Goal: Complete application form

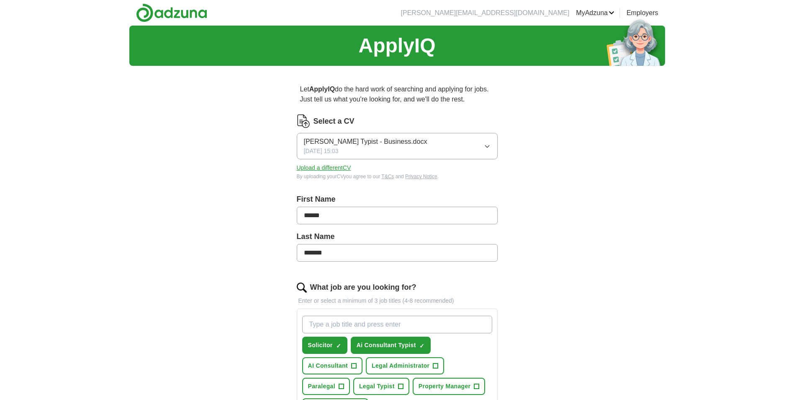
click at [486, 150] on icon "button" at bounding box center [487, 146] width 7 height 7
click at [556, 202] on div "ApplyIQ Let ApplyIQ do the hard work of searching and applying for jobs. Just t…" at bounding box center [397, 324] width 536 height 596
click at [348, 172] on button "Upload a different CV" at bounding box center [324, 167] width 54 height 9
click at [371, 139] on span "[PERSON_NAME] Typist - Legal -1-.docx" at bounding box center [365, 142] width 123 height 10
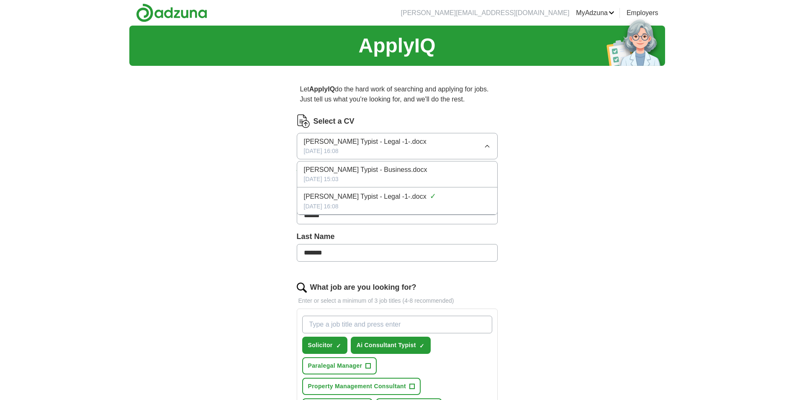
click at [371, 201] on span "[PERSON_NAME] Typist - Legal -1-.docx" at bounding box center [365, 196] width 123 height 10
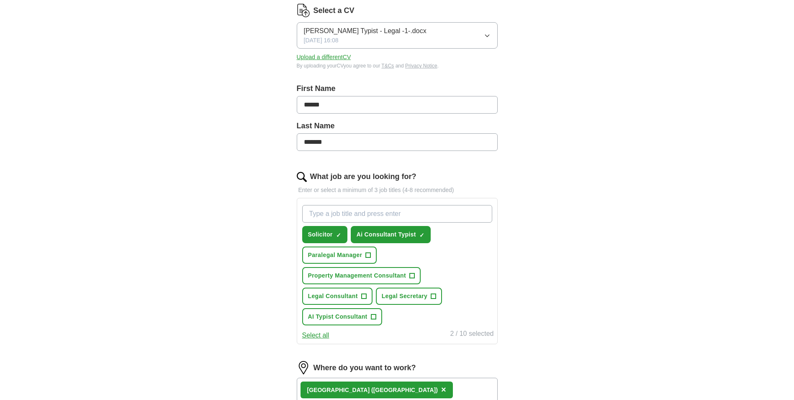
scroll to position [126, 0]
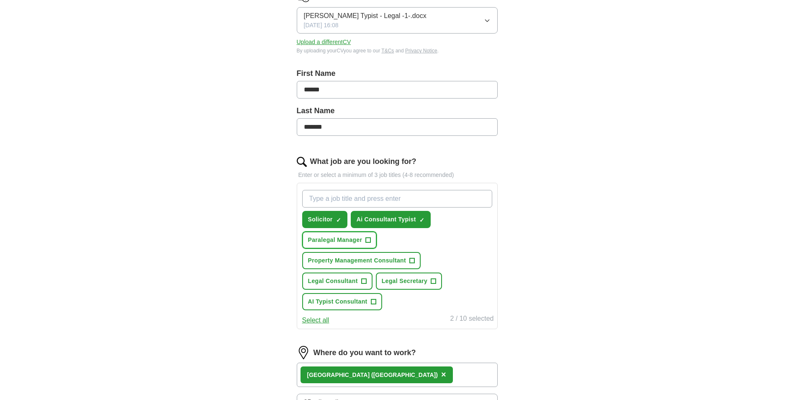
click at [341, 244] on span "Paralegal Manager" at bounding box center [335, 239] width 54 height 9
click at [346, 265] on span "Property Management Consultant" at bounding box center [357, 260] width 98 height 9
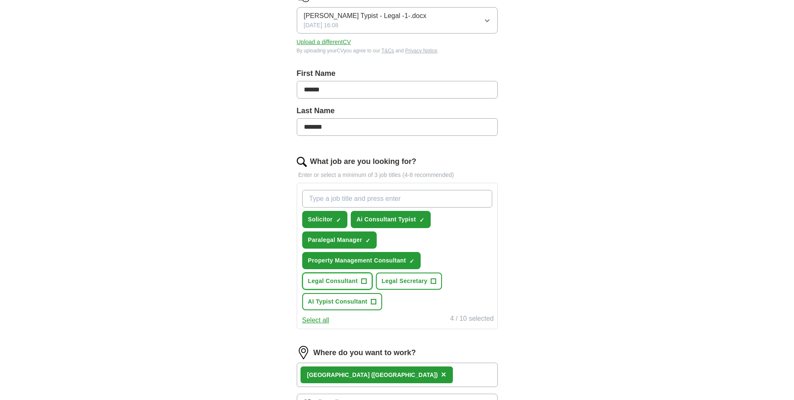
click at [343, 285] on span "Legal Consultant" at bounding box center [333, 280] width 50 height 9
click at [401, 285] on span "Legal Secretary" at bounding box center [405, 280] width 46 height 9
click at [337, 306] on span "AI Typist Consultant" at bounding box center [337, 301] width 59 height 9
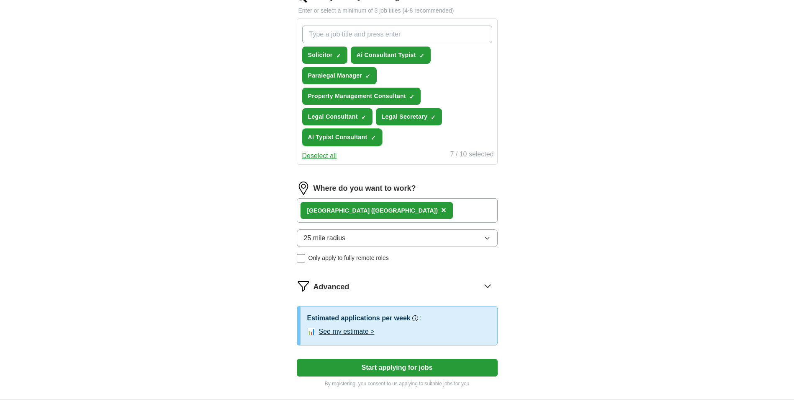
scroll to position [293, 0]
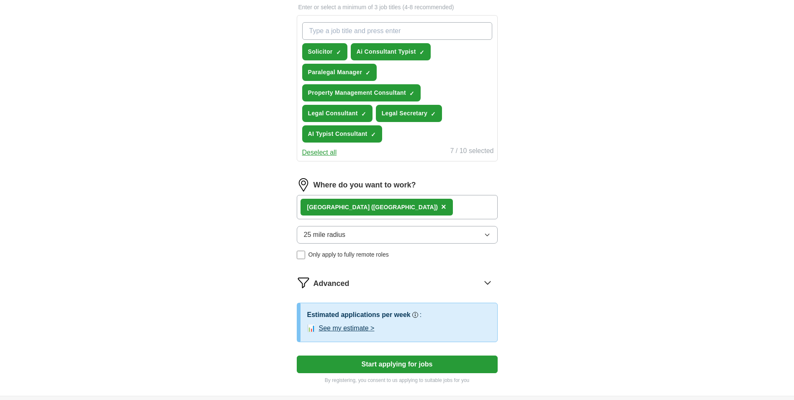
click at [488, 238] on icon "button" at bounding box center [487, 234] width 7 height 7
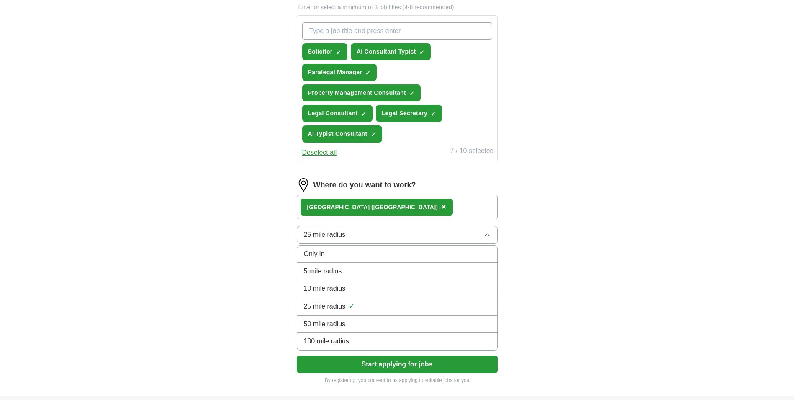
click at [422, 243] on button "25 mile radius" at bounding box center [397, 235] width 201 height 18
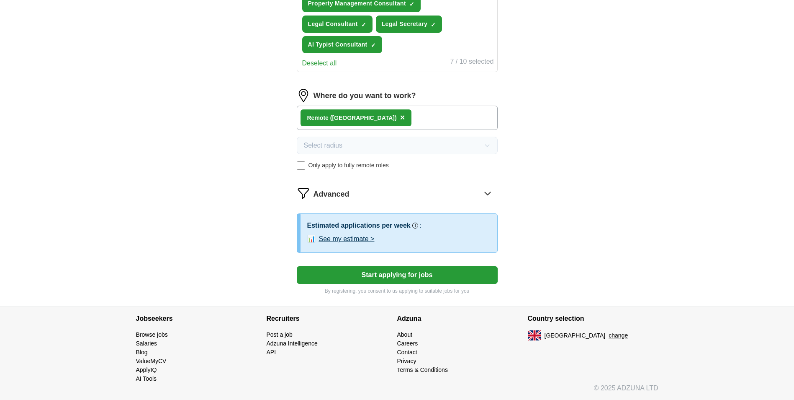
scroll to position [392, 0]
click at [412, 275] on button "Start applying for jobs" at bounding box center [397, 275] width 201 height 18
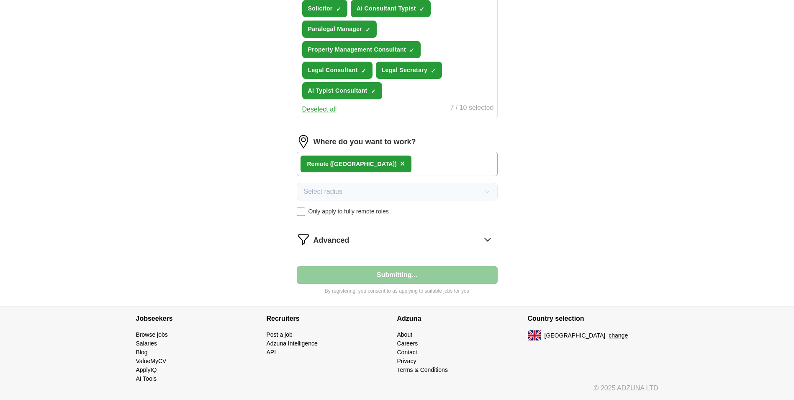
select select "**"
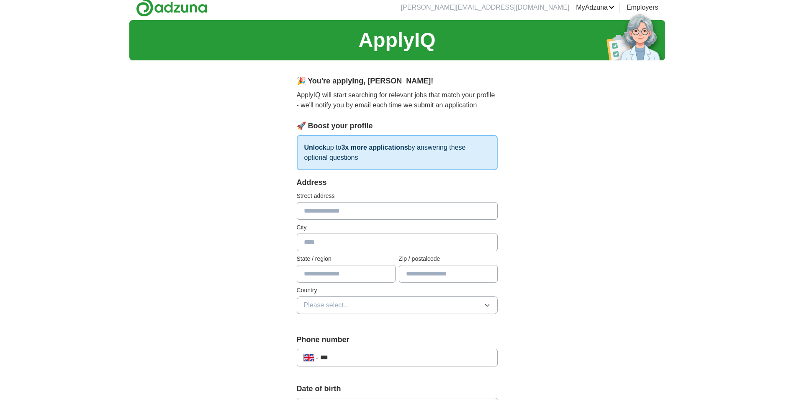
scroll to position [0, 0]
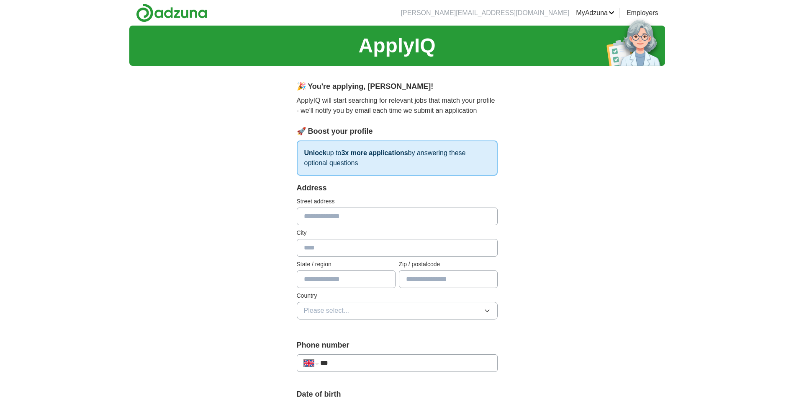
click at [330, 216] on input "text" at bounding box center [397, 216] width 201 height 18
type input "**********"
type input "*******"
type input "******"
type input "*******"
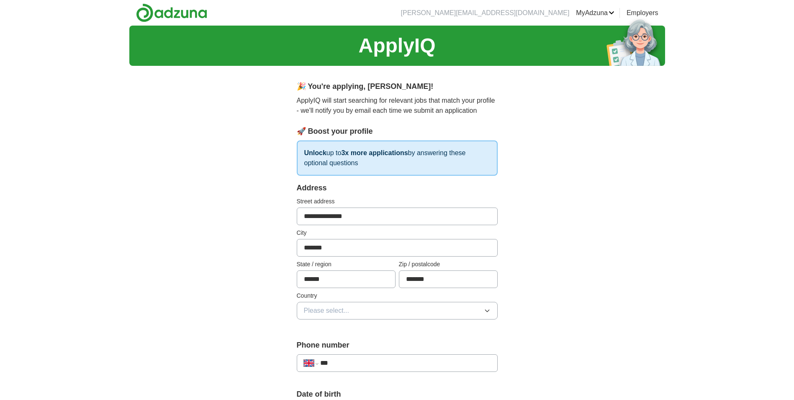
click at [486, 312] on icon "button" at bounding box center [487, 310] width 7 height 7
click at [332, 330] on span "[GEOGRAPHIC_DATA]" at bounding box center [339, 330] width 70 height 10
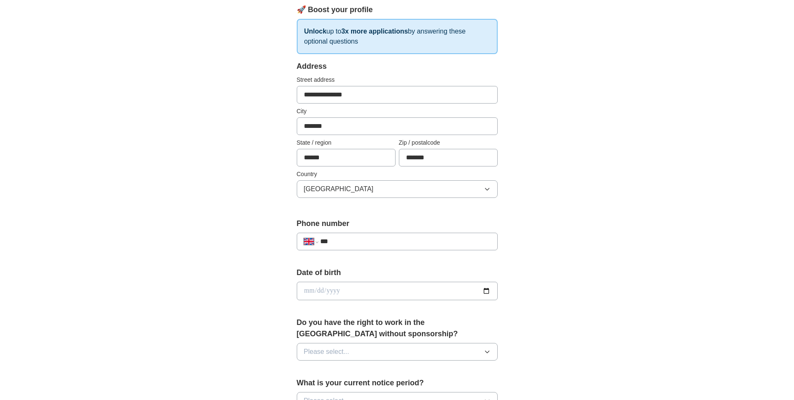
scroll to position [126, 0]
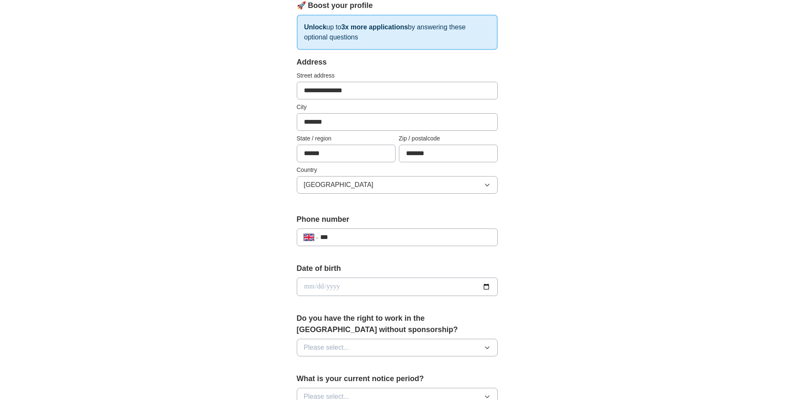
click at [393, 240] on input "***" at bounding box center [405, 237] width 170 height 10
type input "**********"
click at [378, 285] on input "date" at bounding box center [397, 286] width 201 height 18
type input "**********"
click at [487, 349] on icon "button" at bounding box center [487, 347] width 7 height 7
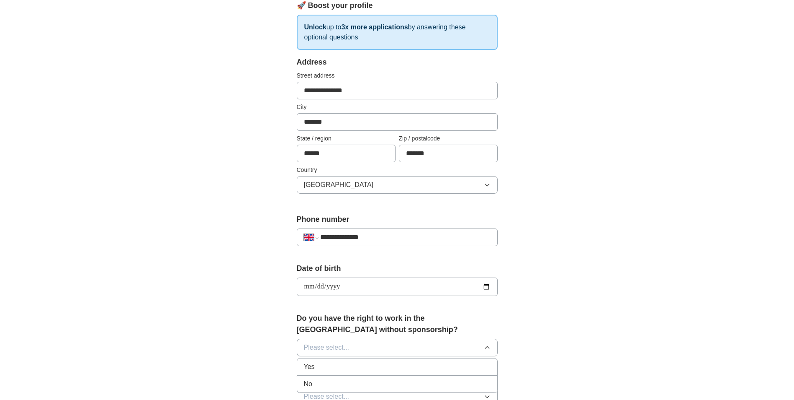
click at [314, 369] on span "Yes" at bounding box center [309, 366] width 11 height 10
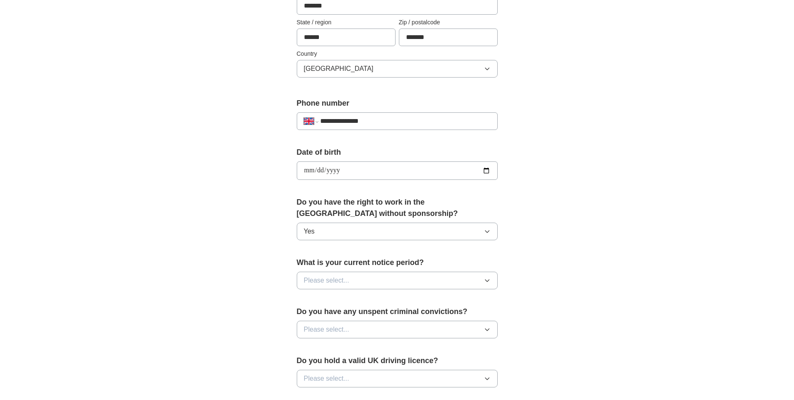
scroll to position [251, 0]
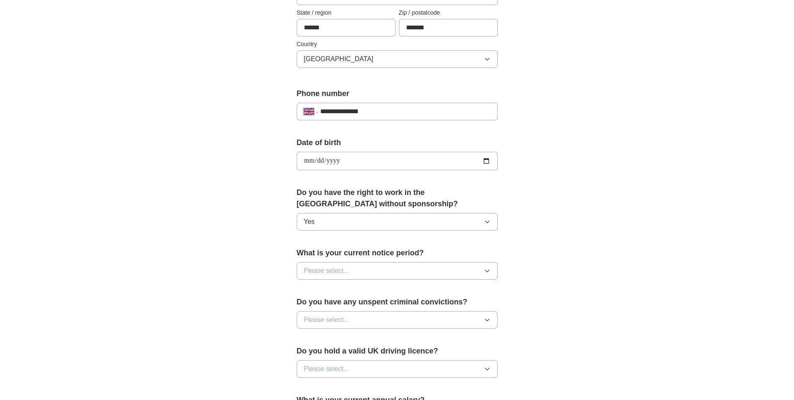
click at [488, 271] on icon "button" at bounding box center [487, 270] width 7 height 7
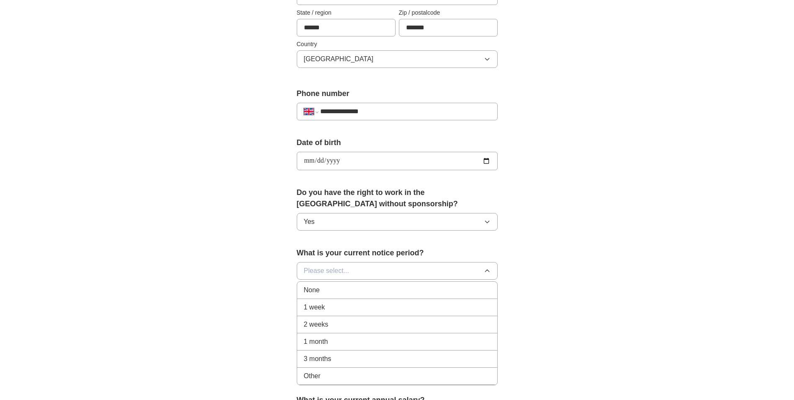
click at [335, 308] on div "1 week" at bounding box center [397, 307] width 187 height 10
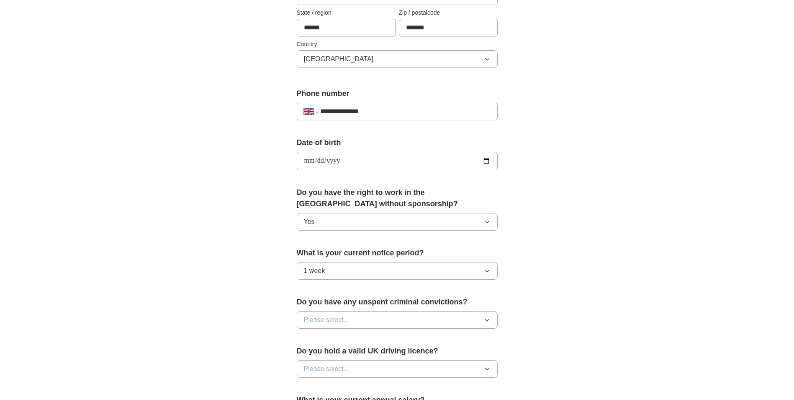
click at [485, 319] on icon "button" at bounding box center [487, 320] width 4 height 2
click at [324, 355] on div "No" at bounding box center [397, 356] width 187 height 10
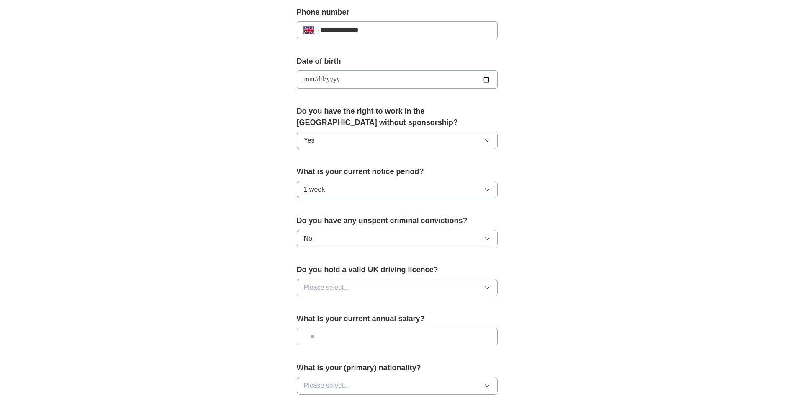
scroll to position [335, 0]
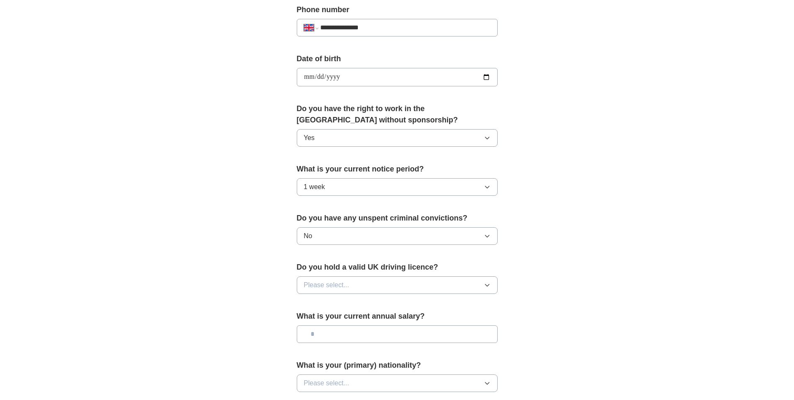
click at [487, 288] on icon "button" at bounding box center [487, 284] width 7 height 7
click at [317, 304] on div "Yes" at bounding box center [397, 304] width 187 height 10
click at [430, 334] on input "text" at bounding box center [397, 334] width 201 height 18
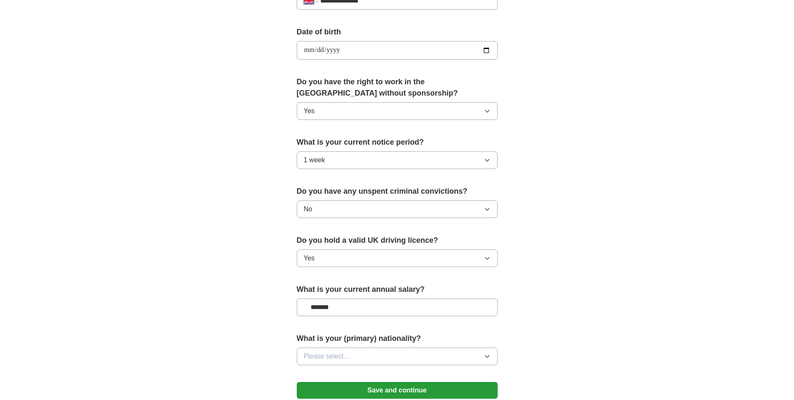
scroll to position [377, 0]
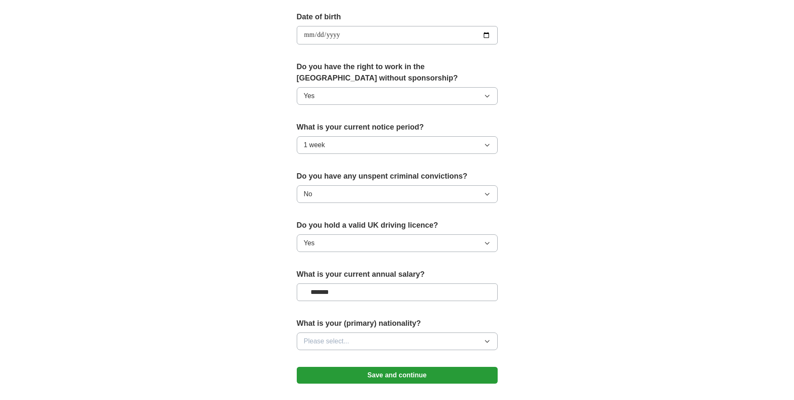
type input "*******"
click at [489, 341] on icon "button" at bounding box center [487, 341] width 7 height 7
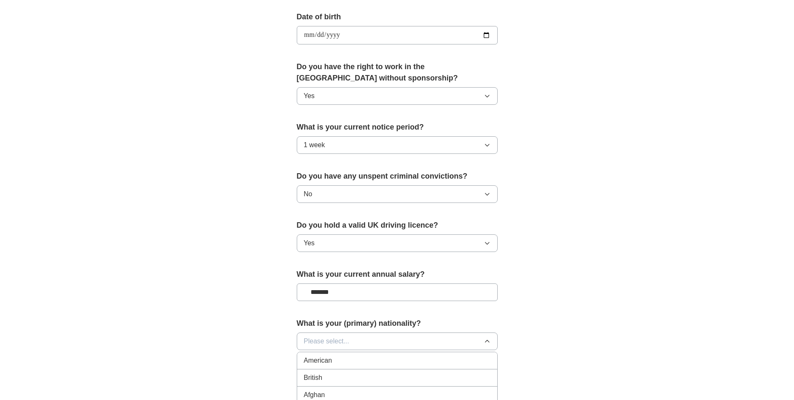
click at [309, 376] on span "British" at bounding box center [313, 377] width 18 height 10
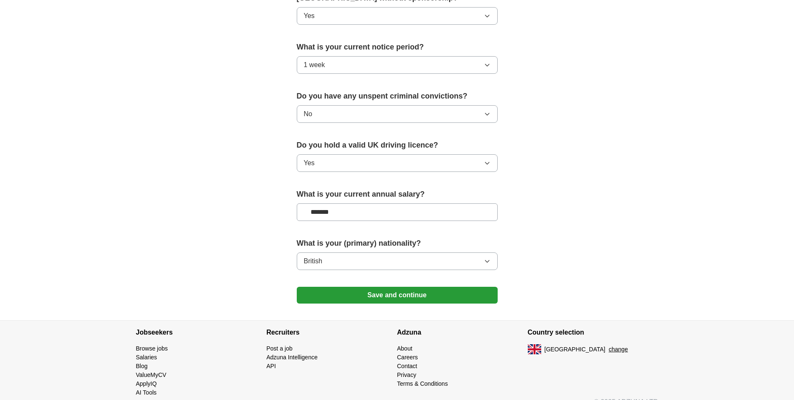
scroll to position [461, 0]
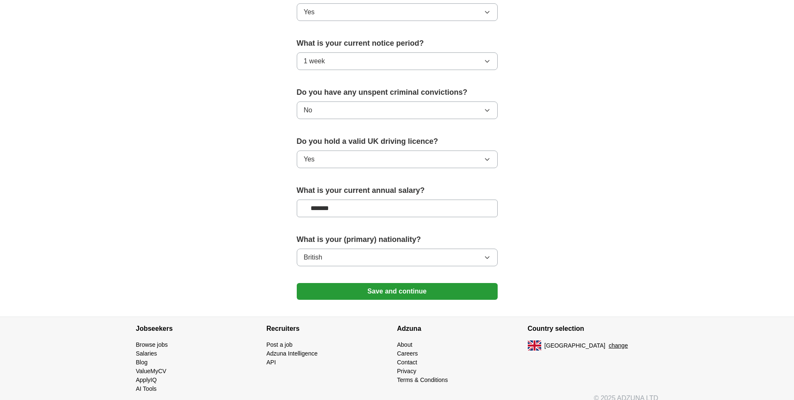
click at [402, 291] on button "Save and continue" at bounding box center [397, 291] width 201 height 17
